Goal: Task Accomplishment & Management: Manage account settings

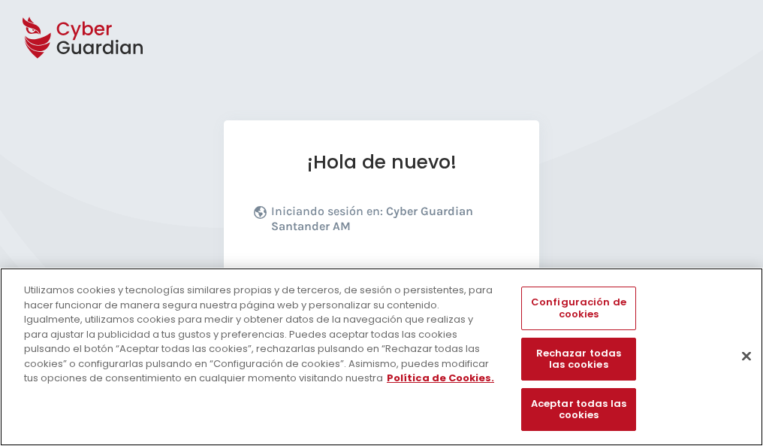
scroll to position [184, 0]
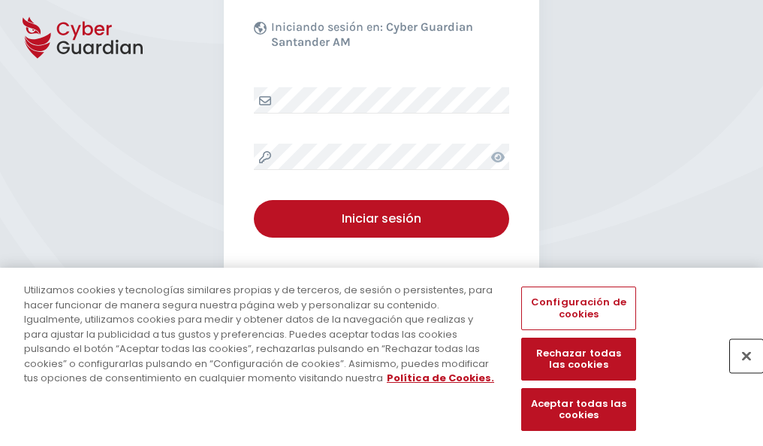
click at [739, 371] on button "Cerrar" at bounding box center [746, 355] width 33 height 33
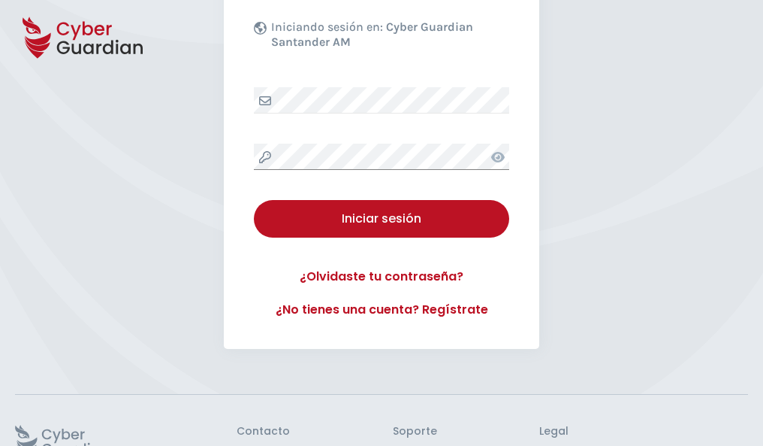
scroll to position [292, 0]
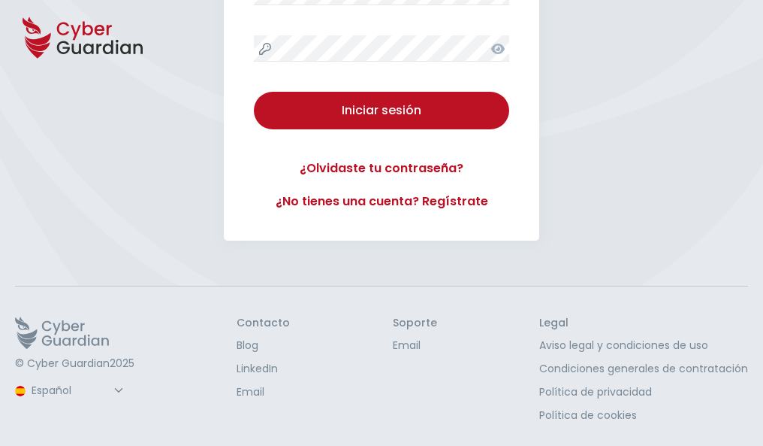
click at [254, 92] on button "Iniciar sesión" at bounding box center [381, 111] width 255 height 38
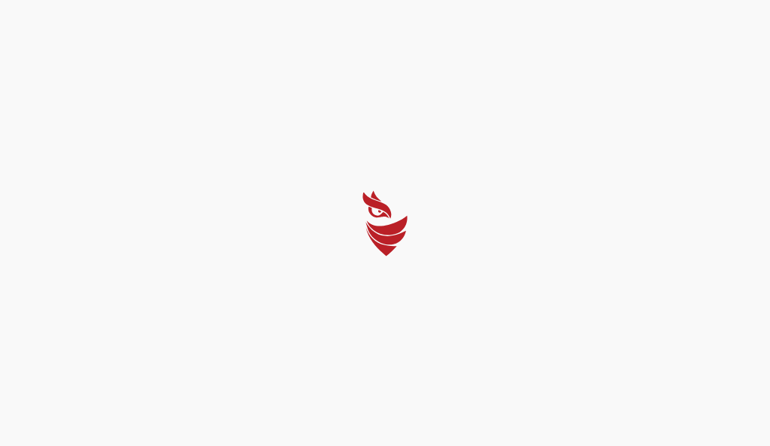
select select "English"
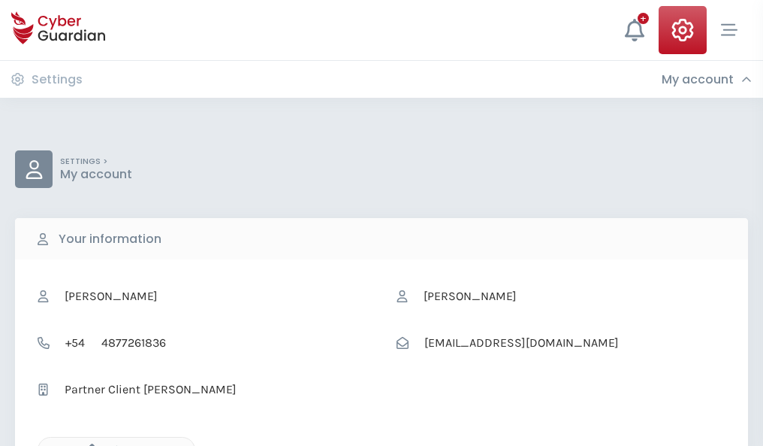
click at [88, 444] on icon "button" at bounding box center [88, 449] width 13 height 13
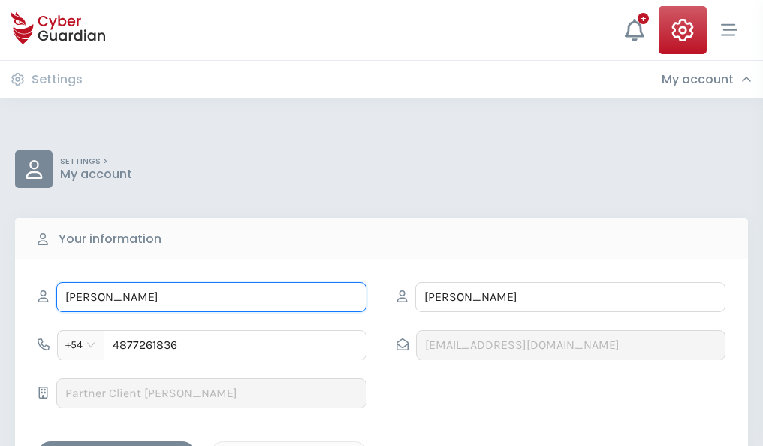
click at [211, 297] on input "EMILIANO" at bounding box center [211, 297] width 310 height 30
type input "E"
type input "Anselma"
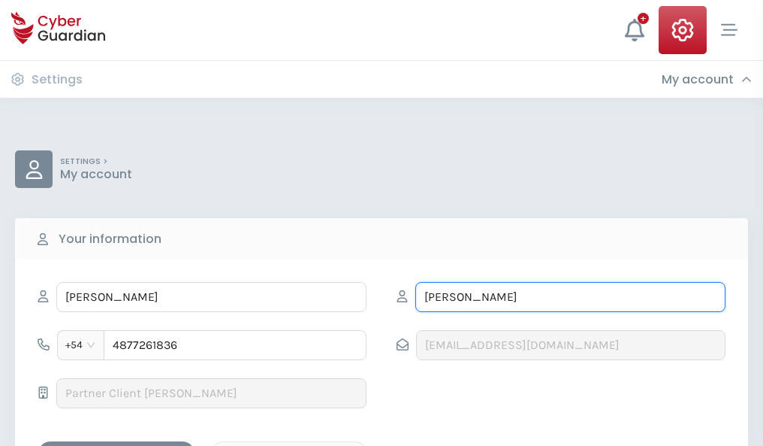
click at [570, 297] on input "ROSELL" at bounding box center [571, 297] width 310 height 30
type input "R"
type input "Mate"
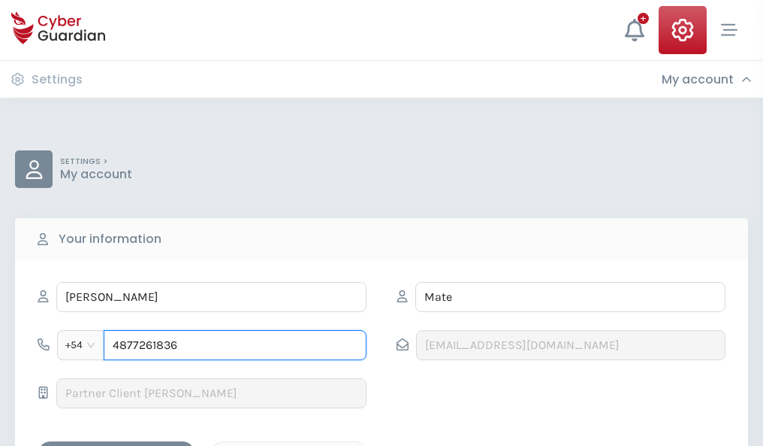
click at [235, 345] on input "4877261836" at bounding box center [235, 345] width 263 height 30
type input "4"
type input "4976364301"
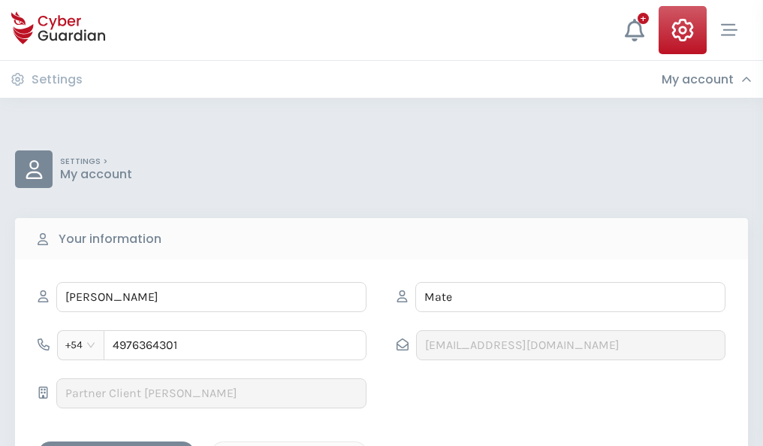
click at [116, 445] on div "Save changes" at bounding box center [116, 454] width 135 height 19
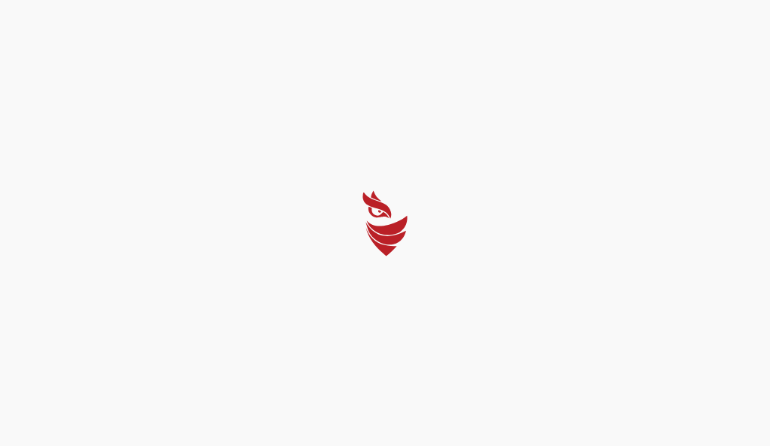
select select "English"
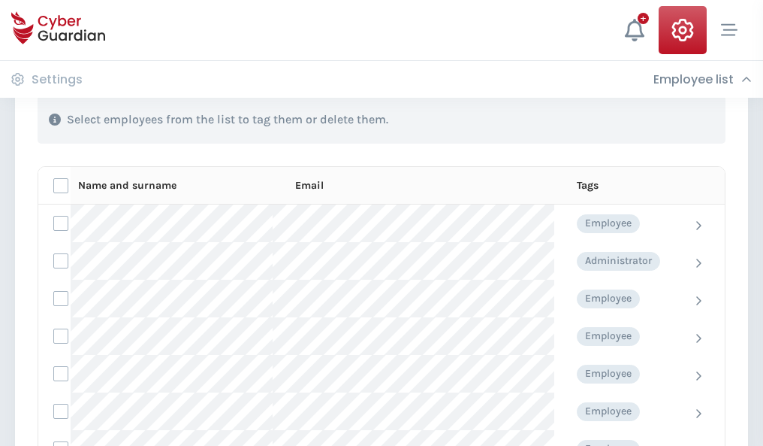
scroll to position [643, 0]
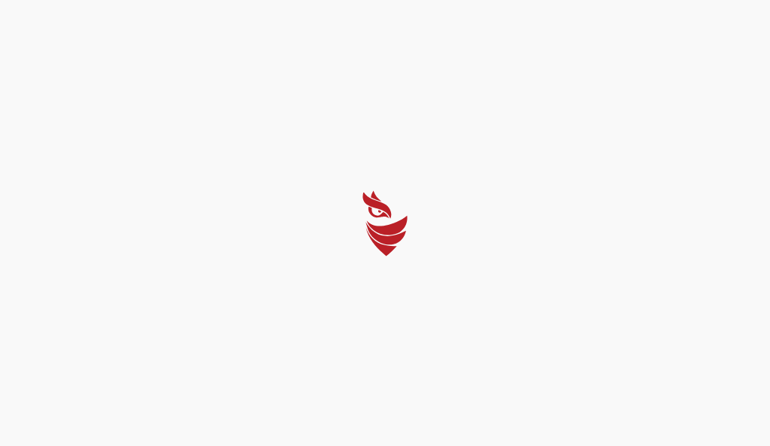
select select "English"
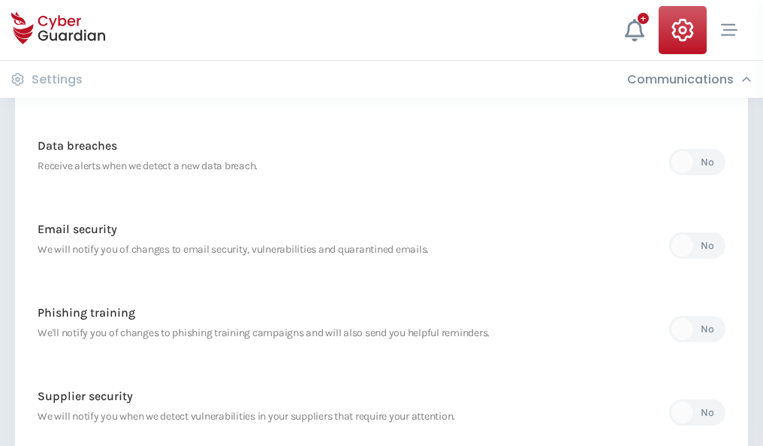
scroll to position [791, 0]
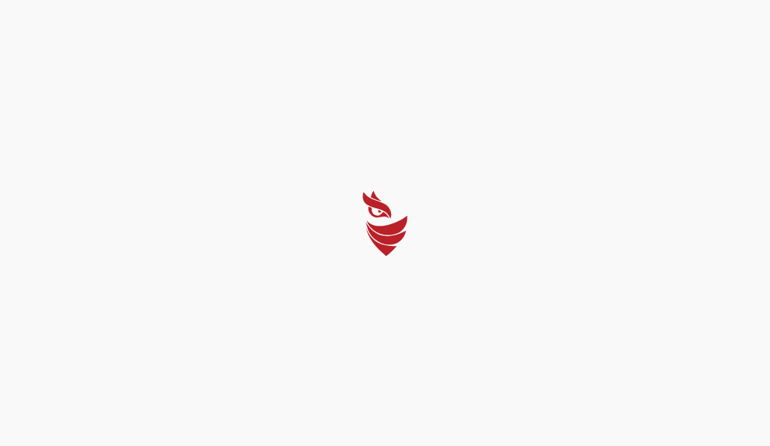
select select "English"
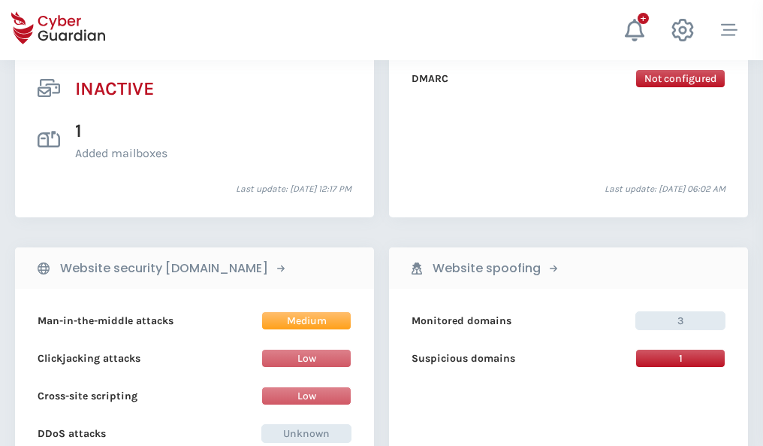
scroll to position [1489, 0]
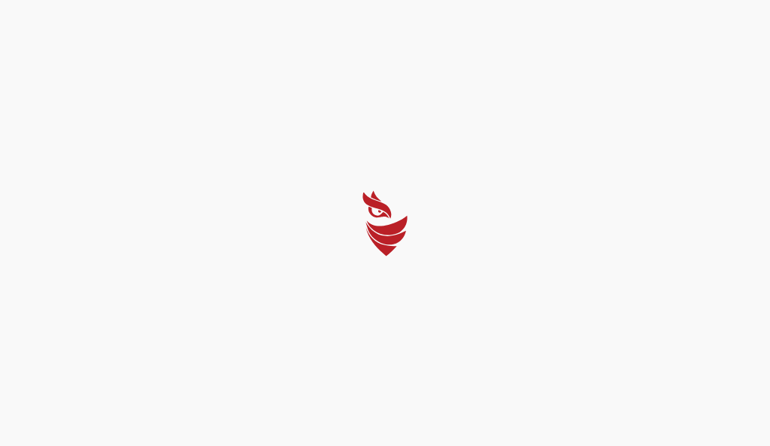
select select "English"
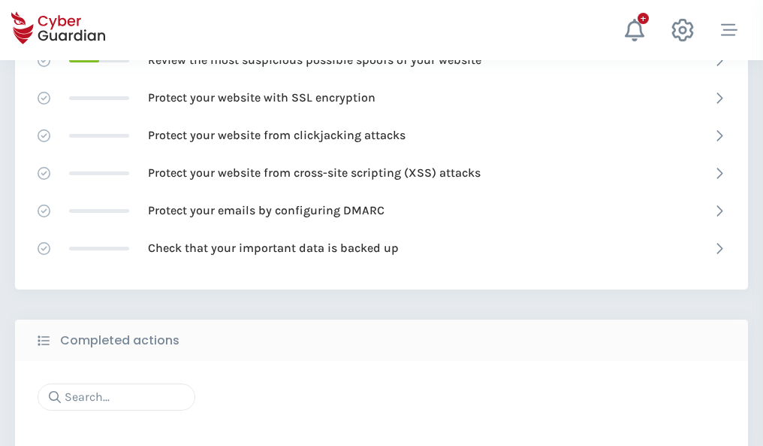
scroll to position [1001, 0]
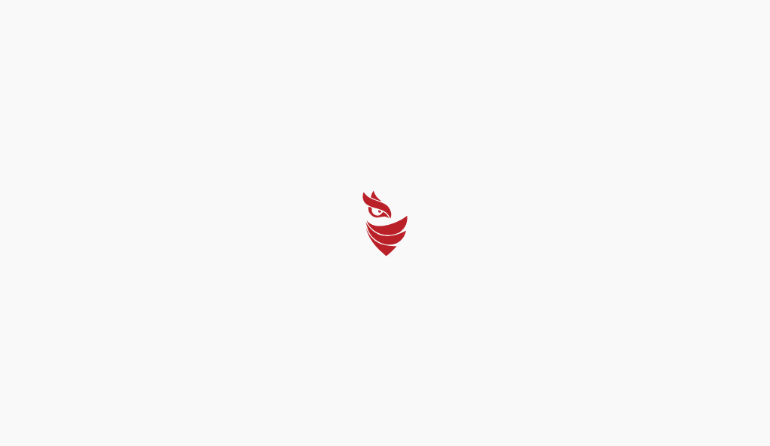
select select "English"
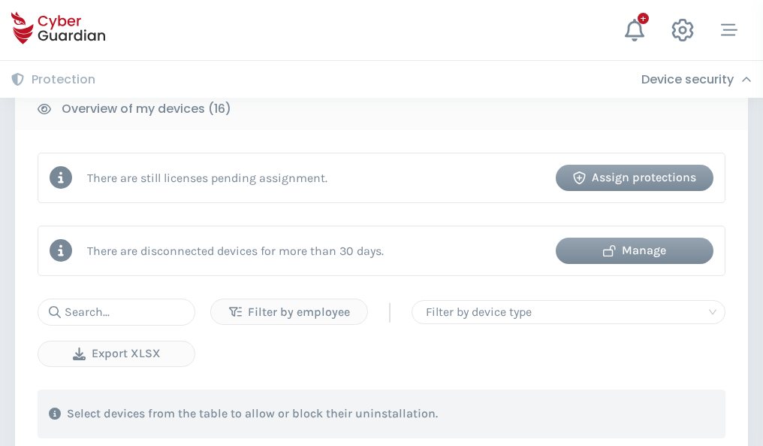
scroll to position [1383, 0]
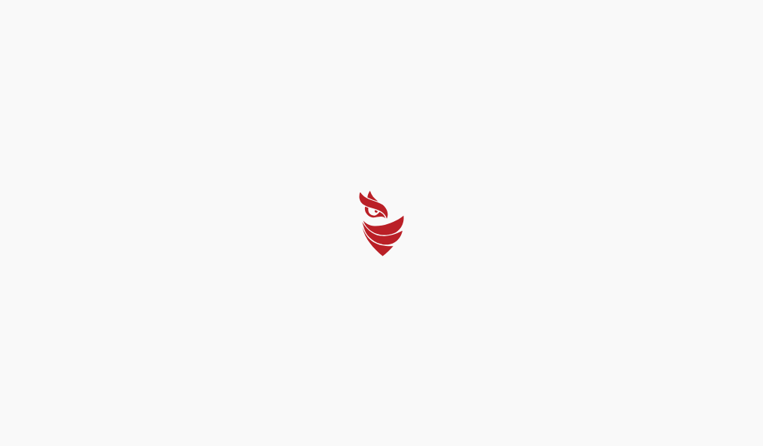
select select "English"
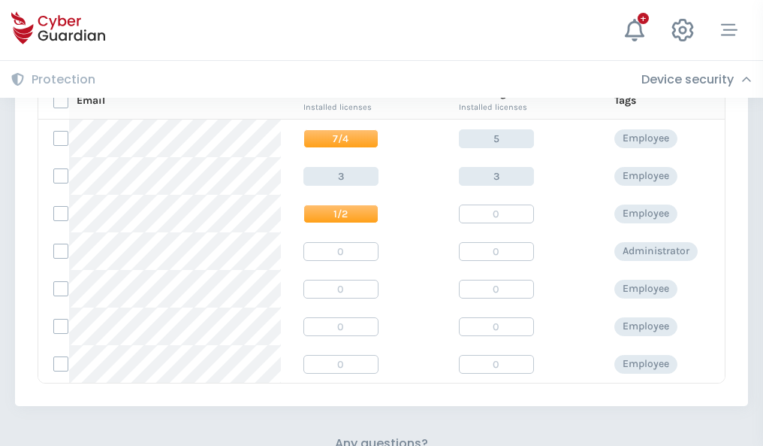
scroll to position [645, 0]
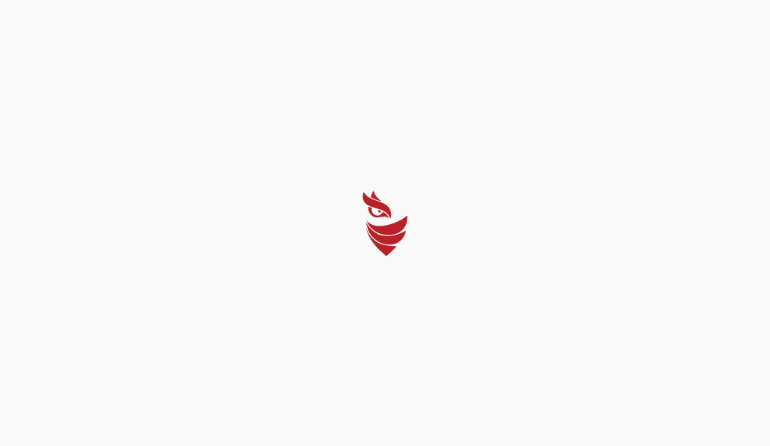
select select "English"
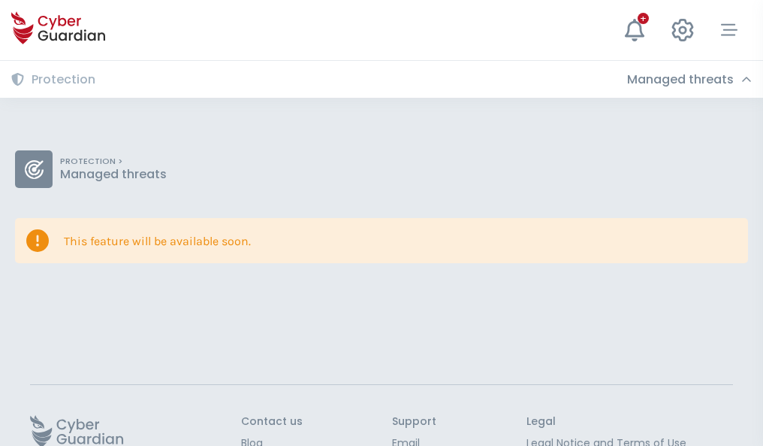
scroll to position [98, 0]
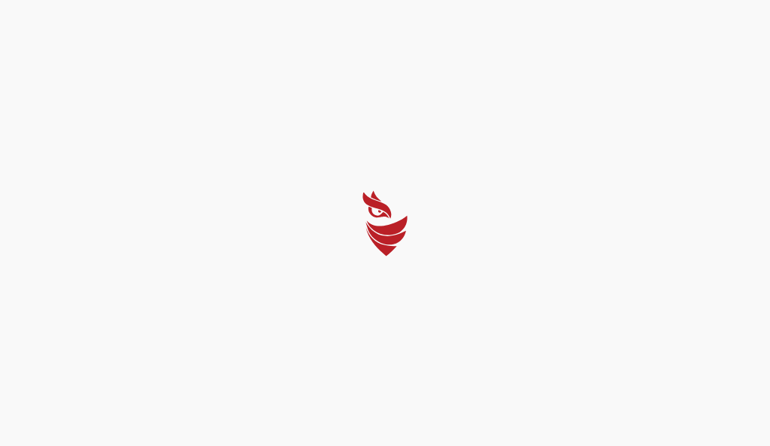
select select "English"
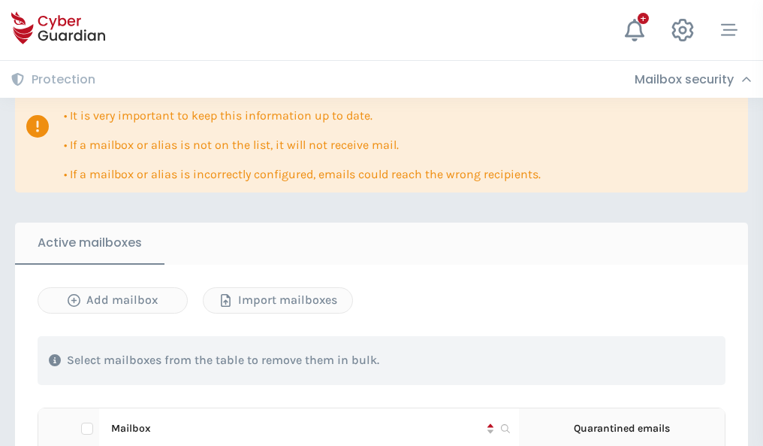
scroll to position [883, 0]
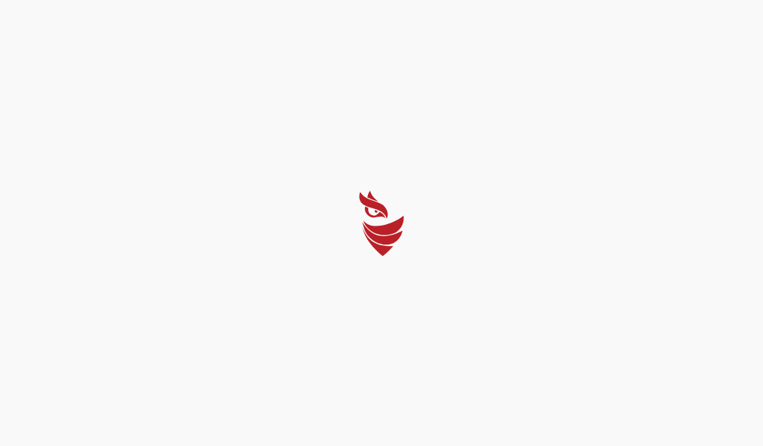
select select "English"
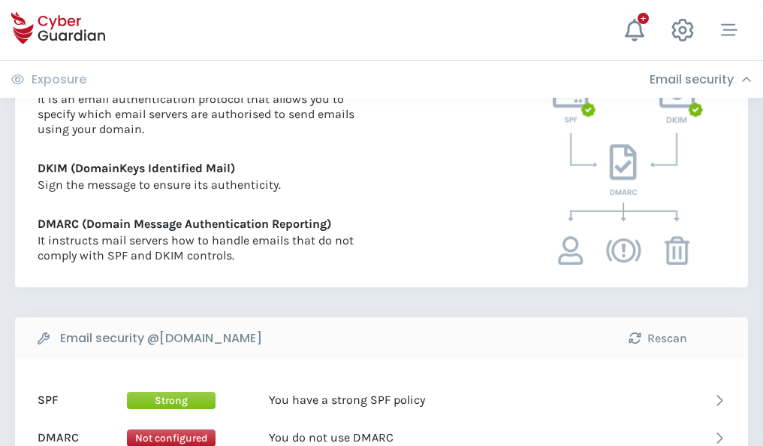
scroll to position [811, 0]
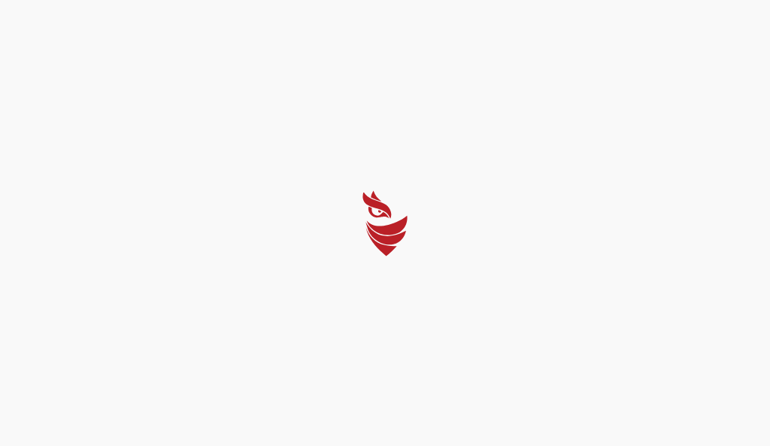
select select "English"
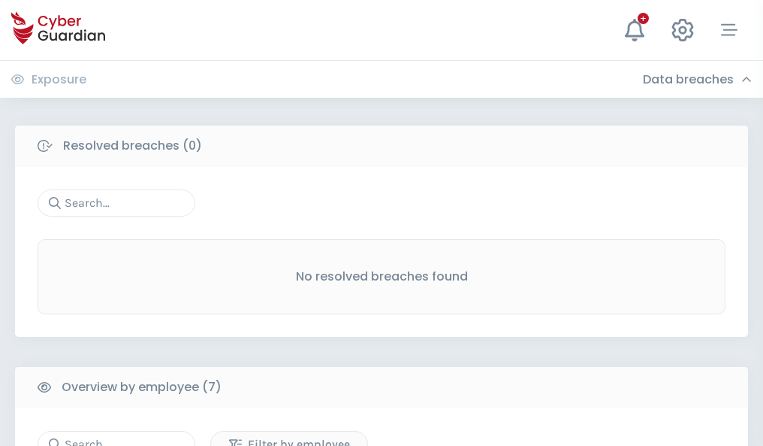
scroll to position [1243, 0]
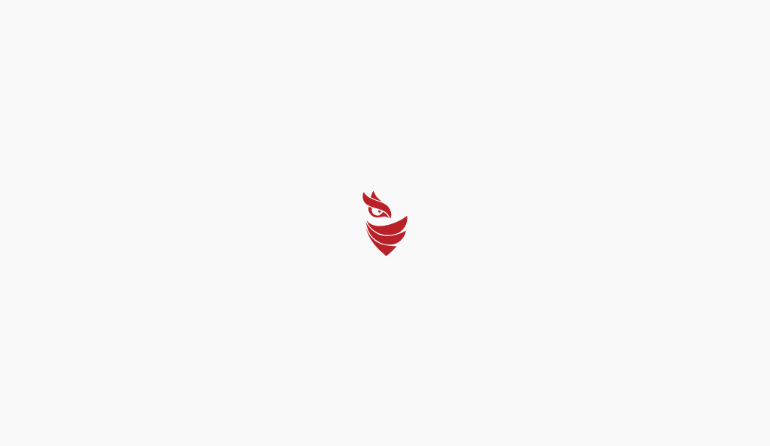
select select "English"
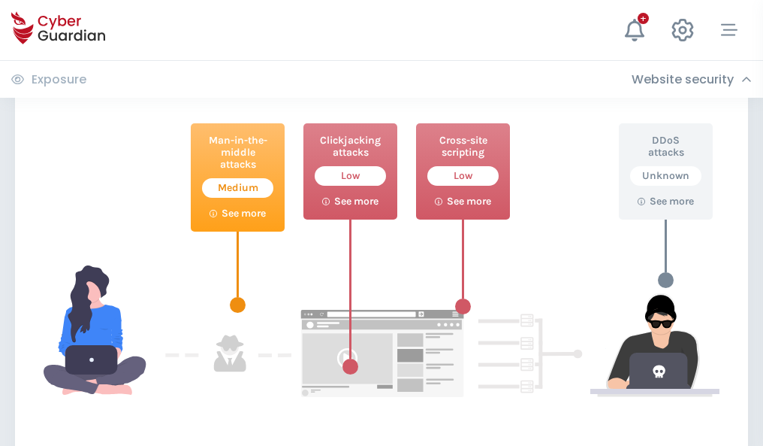
scroll to position [818, 0]
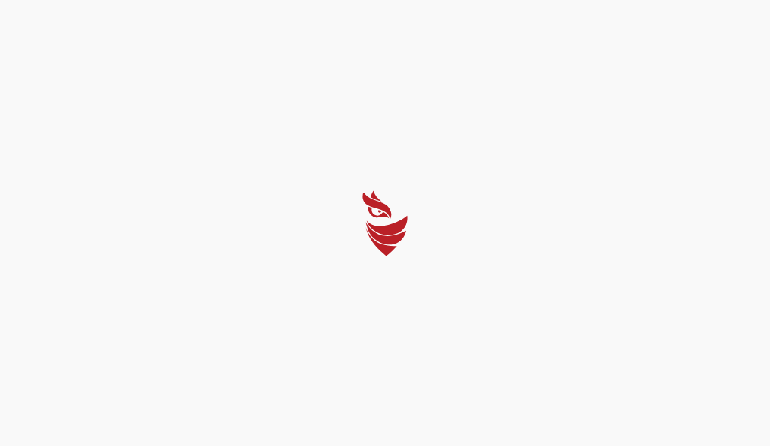
select select "English"
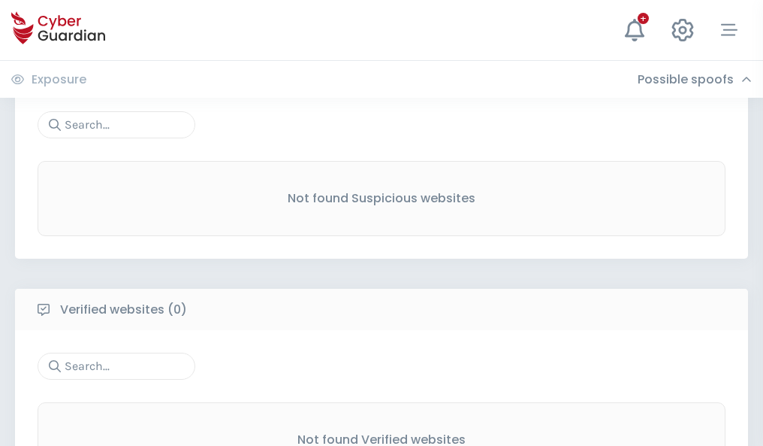
scroll to position [786, 0]
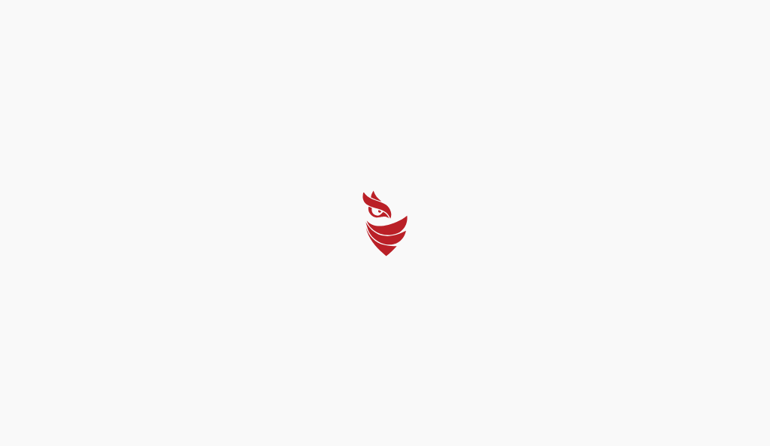
select select "English"
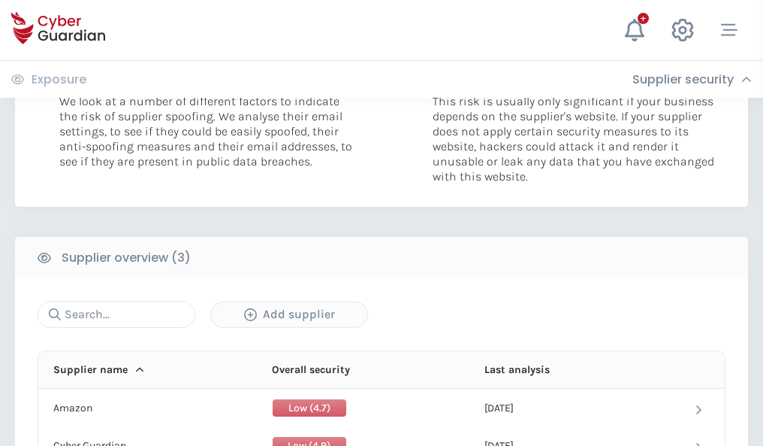
scroll to position [823, 0]
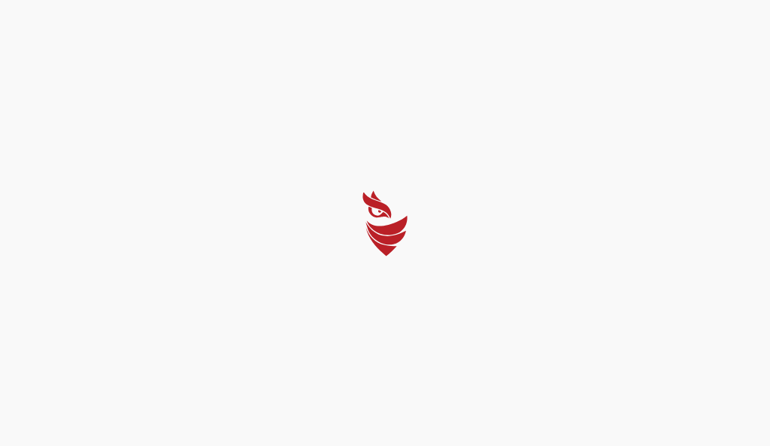
select select "English"
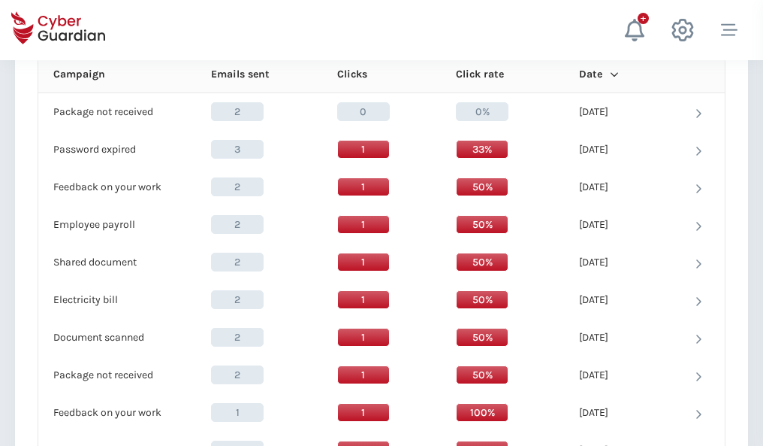
scroll to position [1329, 0]
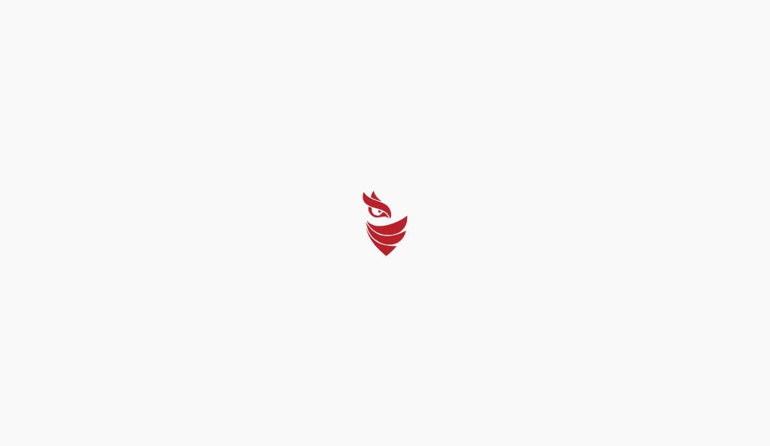
select select "English"
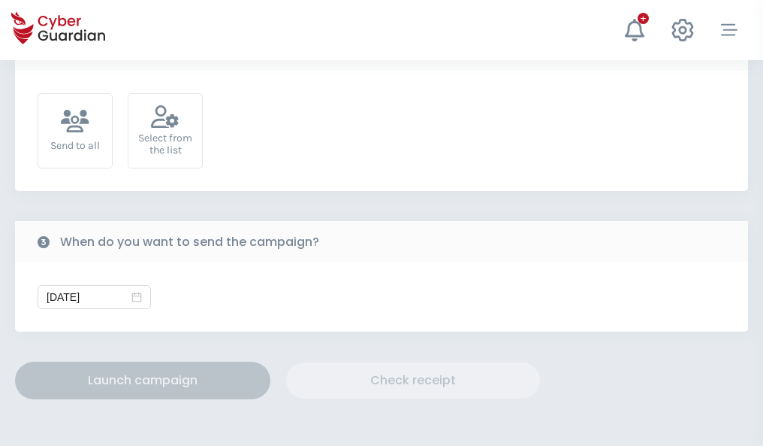
scroll to position [550, 0]
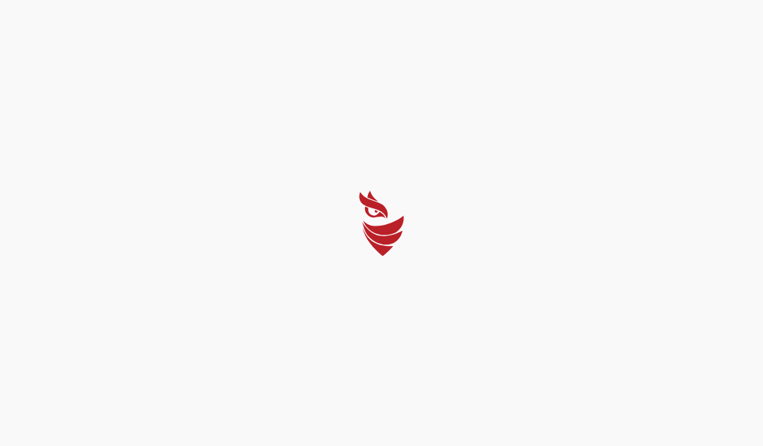
select select "English"
